Goal: Task Accomplishment & Management: Use online tool/utility

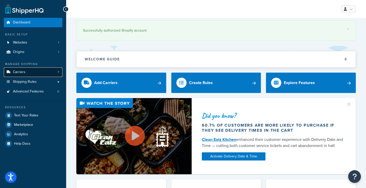
click at [18, 72] on span "Carriers" at bounding box center [19, 72] width 12 height 4
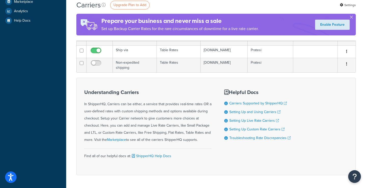
scroll to position [97, 0]
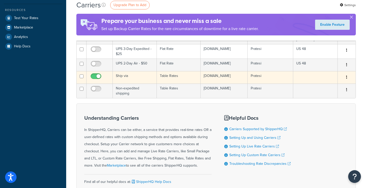
click at [142, 77] on td "Ship via" at bounding box center [135, 77] width 44 height 12
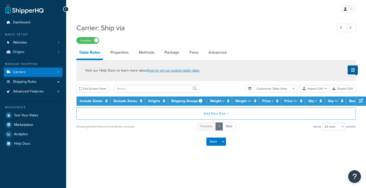
select select "25"
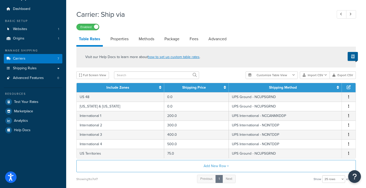
scroll to position [45, 0]
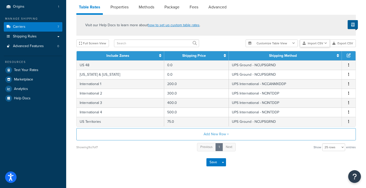
click at [321, 46] on button "Import CSV" at bounding box center [315, 43] width 30 height 8
click at [318, 47] on div "Customize Table View Show all columns Show selected columns Import CSV Import a…" at bounding box center [300, 43] width 110 height 8
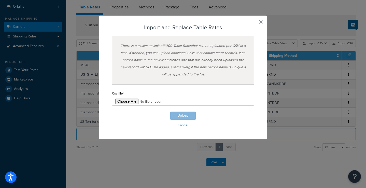
type input "C:\fakepath\Pratesi Shop Via Table Rate 8.29.25.csv"
click at [180, 113] on button "Upload" at bounding box center [182, 115] width 25 height 8
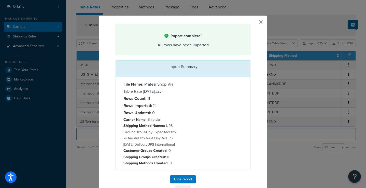
scroll to position [21, 0]
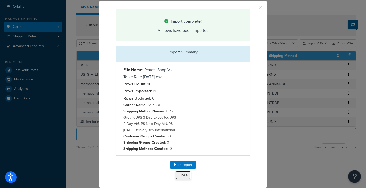
click at [181, 174] on button "Close" at bounding box center [183, 175] width 16 height 9
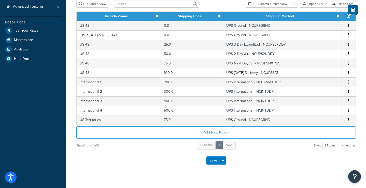
scroll to position [88, 0]
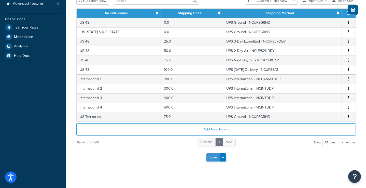
click at [209, 158] on button "Save" at bounding box center [213, 157] width 14 height 8
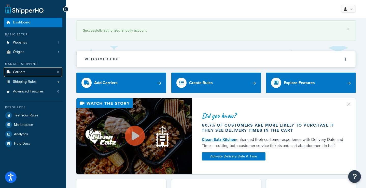
click at [24, 74] on span "Carriers" at bounding box center [19, 72] width 12 height 4
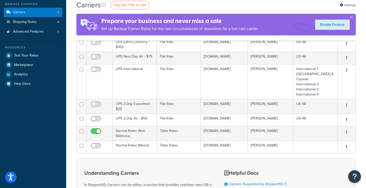
scroll to position [72, 0]
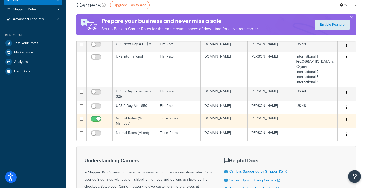
click at [138, 120] on td "Normal Rates (Non Mattress)" at bounding box center [135, 120] width 44 height 14
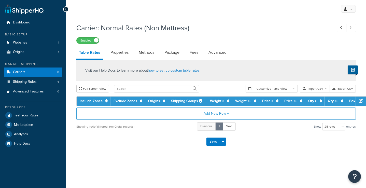
select select "25"
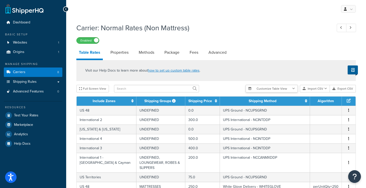
scroll to position [32, 0]
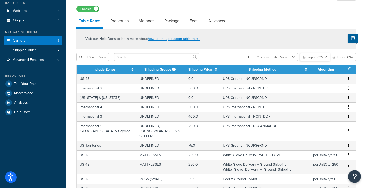
click at [320, 54] on button "Import CSV" at bounding box center [315, 57] width 30 height 8
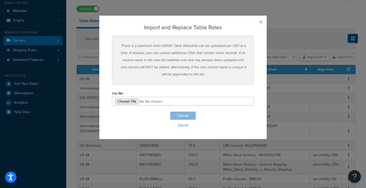
click at [316, 61] on div "Customize Table View Show all columns Show selected columns Import CSV Import a…" at bounding box center [300, 57] width 110 height 8
type input "C:\fakepath\Normal Rates (Non Mattress) Table Rate Export-2025-08-29 0355.csv"
click at [173, 114] on button "Upload" at bounding box center [182, 115] width 25 height 8
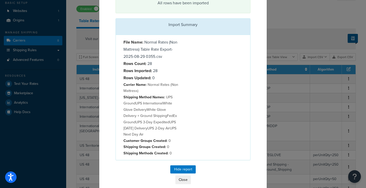
scroll to position [47, 0]
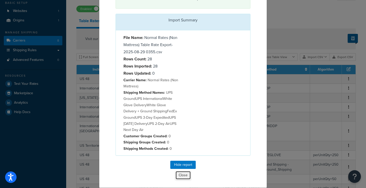
click at [180, 173] on button "Close" at bounding box center [183, 175] width 16 height 9
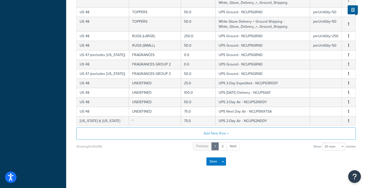
scroll to position [247, 0]
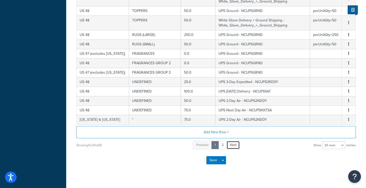
click at [234, 147] on span "Next" at bounding box center [233, 144] width 7 height 5
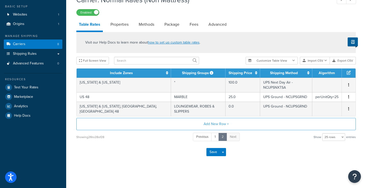
scroll to position [18, 0]
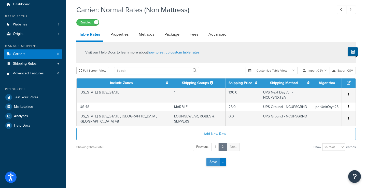
click at [211, 158] on button "Save" at bounding box center [213, 162] width 14 height 8
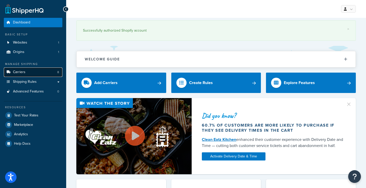
click at [35, 71] on link "Carriers 8" at bounding box center [33, 71] width 58 height 9
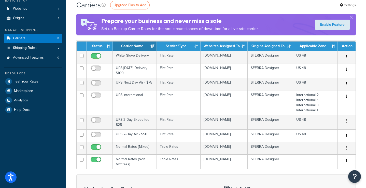
scroll to position [90, 0]
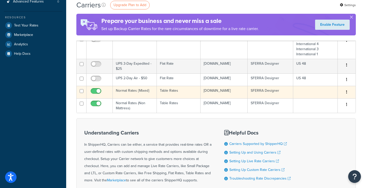
click at [141, 98] on td "Normal Rates {Mixed}" at bounding box center [135, 92] width 44 height 12
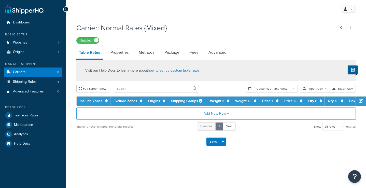
select select "25"
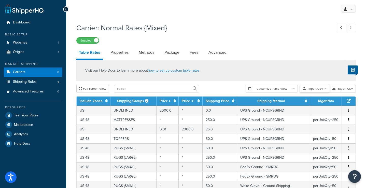
click at [315, 89] on button "Import CSV" at bounding box center [315, 89] width 30 height 8
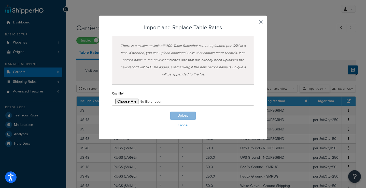
click at [316, 92] on div "Customize Table View Show all columns Show selected columns Import CSV Import a…" at bounding box center [300, 89] width 110 height 8
type input "C:\fakepath\Normal Rates (Mixed) Table Rate Export-2025-08-29 0405.csv"
click at [176, 113] on button "Upload" at bounding box center [182, 115] width 25 height 8
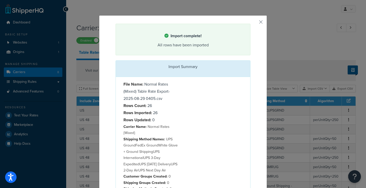
scroll to position [47, 0]
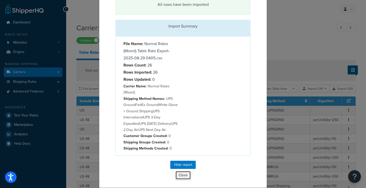
click at [182, 175] on button "Close" at bounding box center [183, 175] width 16 height 9
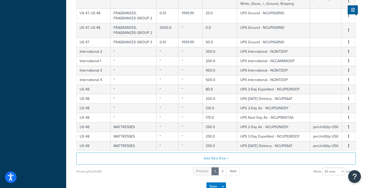
scroll to position [250, 0]
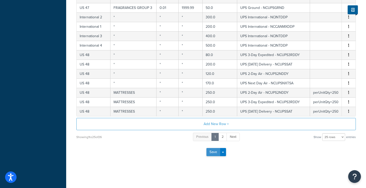
click at [213, 152] on button "Save" at bounding box center [213, 152] width 14 height 8
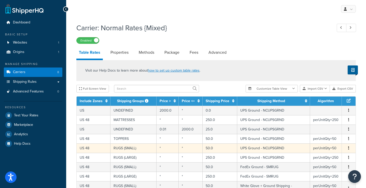
scroll to position [135, 0]
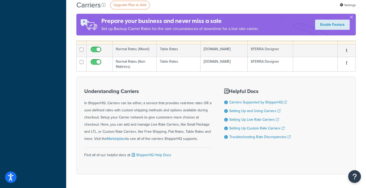
scroll to position [145, 0]
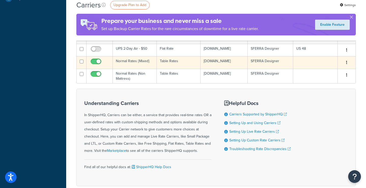
click at [129, 67] on td "Normal Rates {Mixed}" at bounding box center [135, 62] width 44 height 12
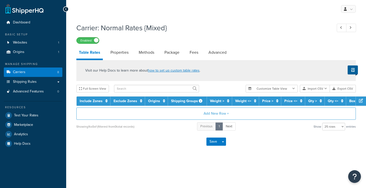
select select "25"
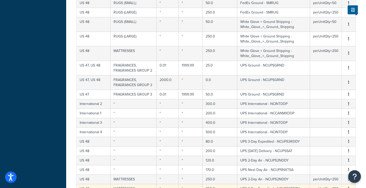
scroll to position [222, 0]
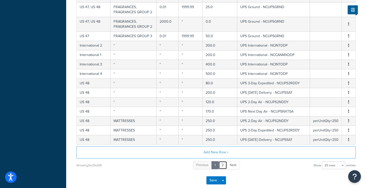
click at [223, 165] on link "2" at bounding box center [222, 165] width 9 height 8
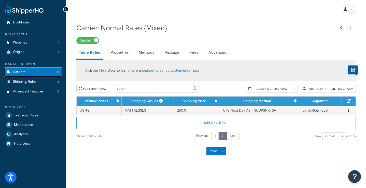
click at [44, 72] on link "Carriers 8" at bounding box center [33, 71] width 58 height 9
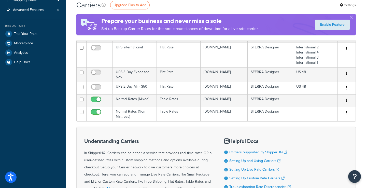
scroll to position [128, 0]
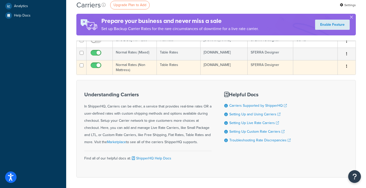
click at [142, 74] on td "Normal Rates (Non Mattress)" at bounding box center [135, 67] width 44 height 14
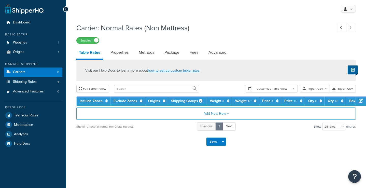
select select "25"
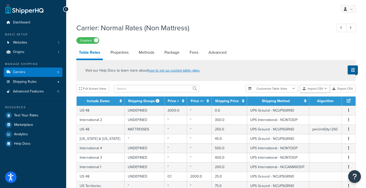
click at [312, 89] on button "Import CSV" at bounding box center [315, 89] width 30 height 8
click at [314, 92] on div "Customize Table View Show all columns Show selected columns Import CSV Import a…" at bounding box center [300, 89] width 110 height 8
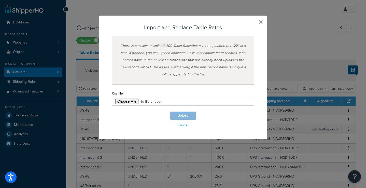
type input "C:\fakepath\Designer Normal Rates (Non Mattress) Table Rate Export-2025-08-29 0…"
click at [178, 116] on button "Upload" at bounding box center [182, 115] width 25 height 8
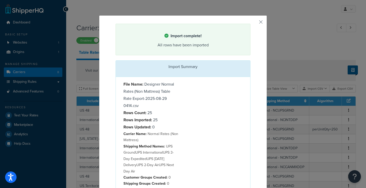
scroll to position [41, 0]
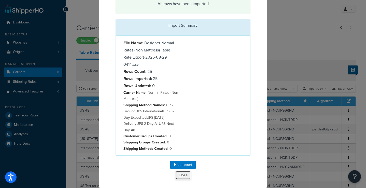
click at [181, 176] on button "Close" at bounding box center [183, 175] width 16 height 9
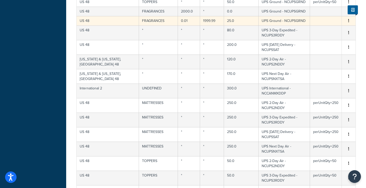
scroll to position [218, 0]
